Goal: Task Accomplishment & Management: Manage account settings

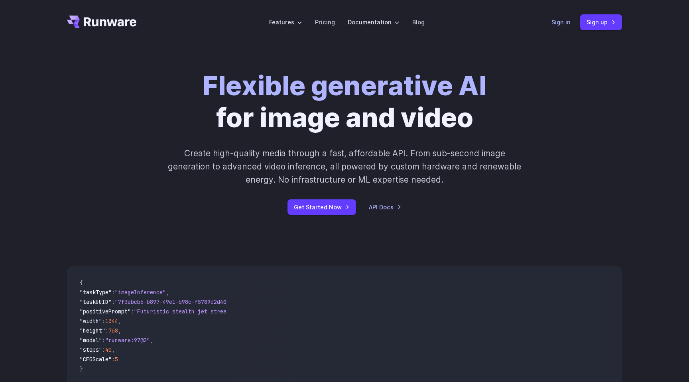
click at [556, 26] on link "Sign in" at bounding box center [561, 22] width 19 height 9
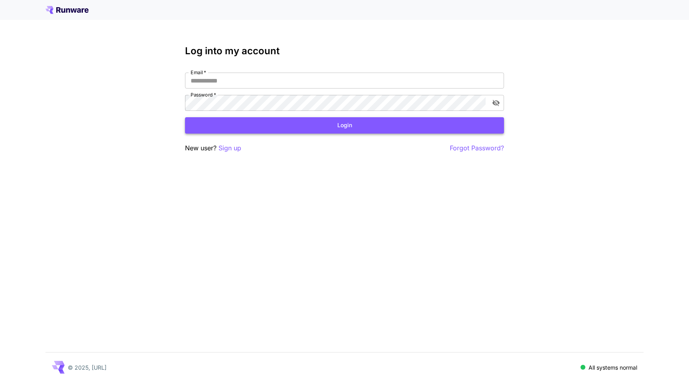
type input "**********"
click at [278, 125] on button "Login" at bounding box center [344, 125] width 319 height 16
